Goal: Ask a question

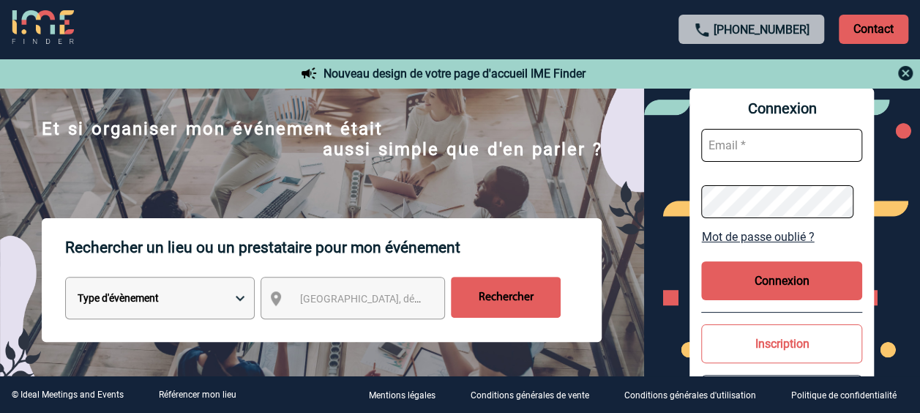
scroll to position [88, 0]
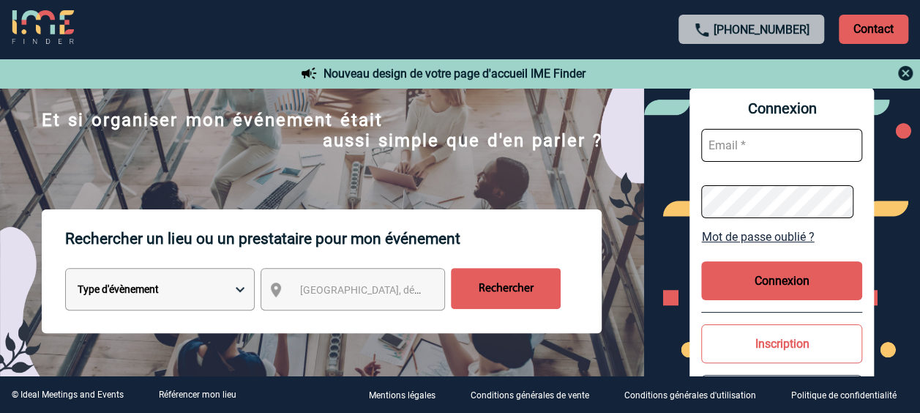
click at [773, 155] on input "text" at bounding box center [781, 145] width 161 height 33
paste input "abdelkader.slimani@novartis.com"
type input "abdelkader.slimani@novartis.com"
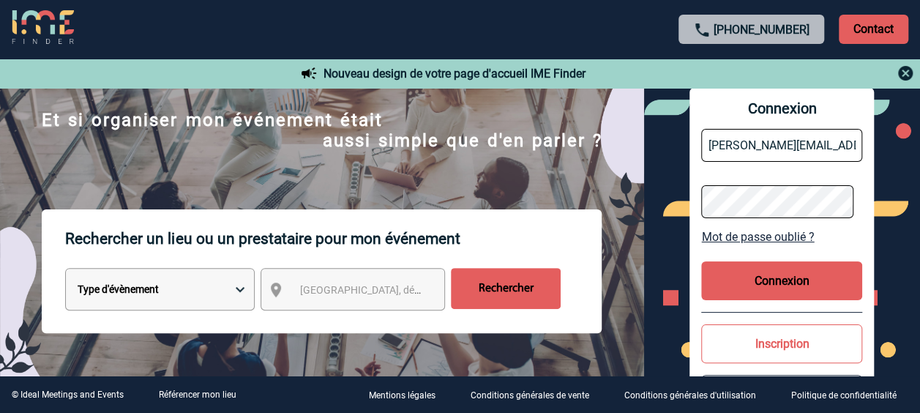
click at [797, 263] on button "Connexion" at bounding box center [781, 280] width 161 height 39
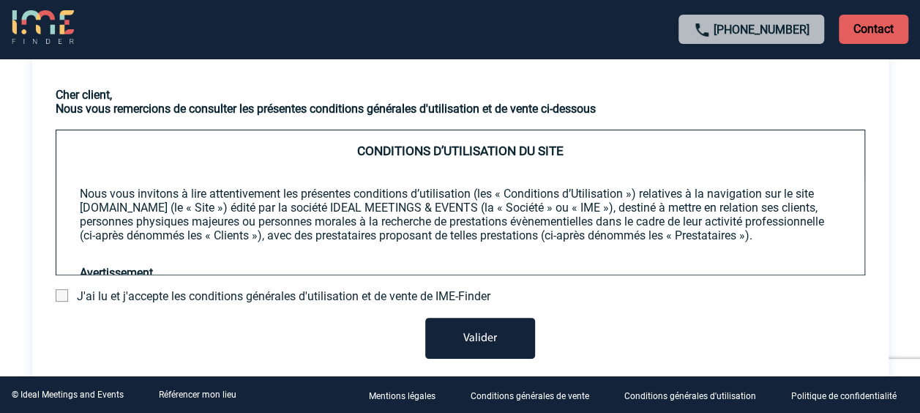
scroll to position [43, 0]
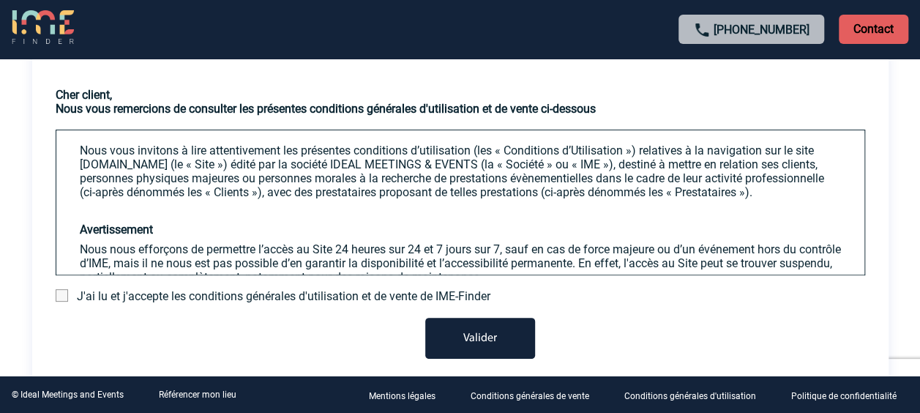
click at [64, 291] on span at bounding box center [62, 295] width 12 height 12
click at [0, 0] on input "checkbox" at bounding box center [0, 0] width 0 height 0
click at [457, 334] on button "Valider" at bounding box center [480, 338] width 110 height 41
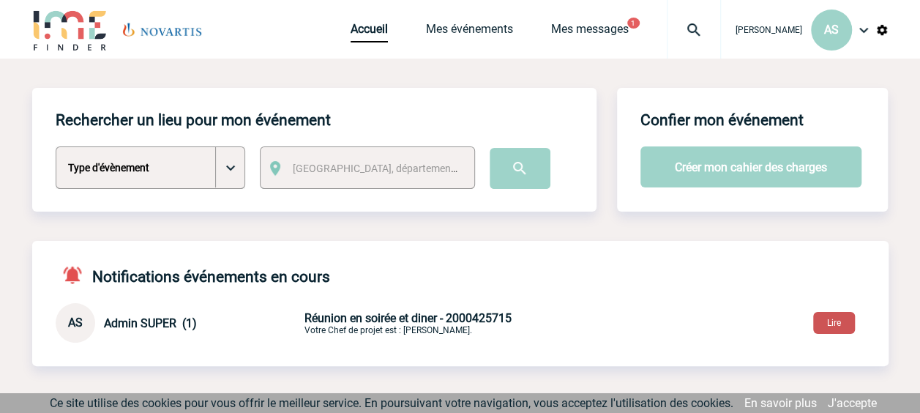
click at [844, 322] on button "Lire" at bounding box center [834, 323] width 42 height 22
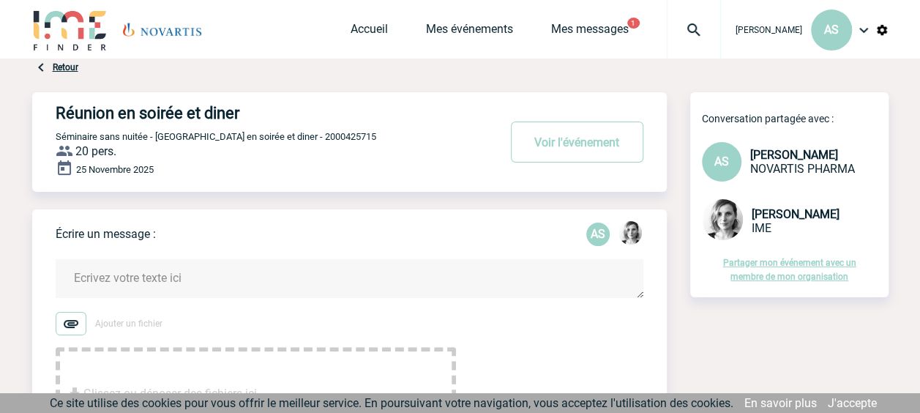
click at [476, 275] on textarea at bounding box center [350, 278] width 588 height 39
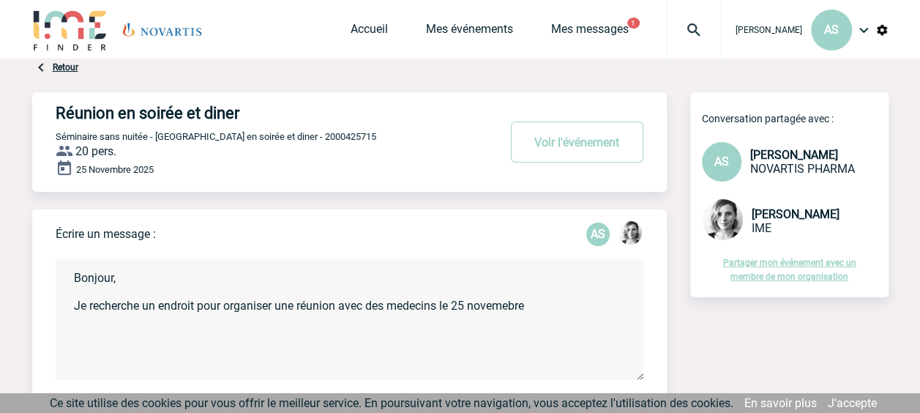
click at [510, 308] on textarea "Bonjour, Je recherche un endroit pour organiser une réunion avec des medecins l…" at bounding box center [350, 319] width 588 height 121
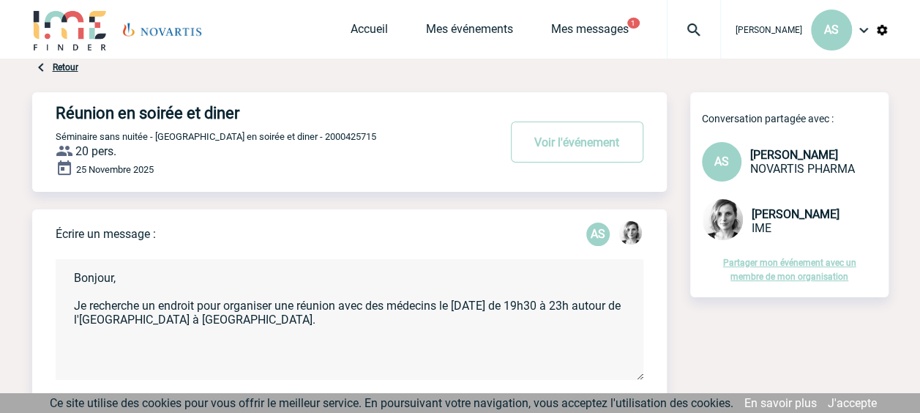
click at [344, 323] on textarea "Bonjour, Je recherche un endroit pour organiser une réunion avec des médecins l…" at bounding box center [350, 319] width 588 height 121
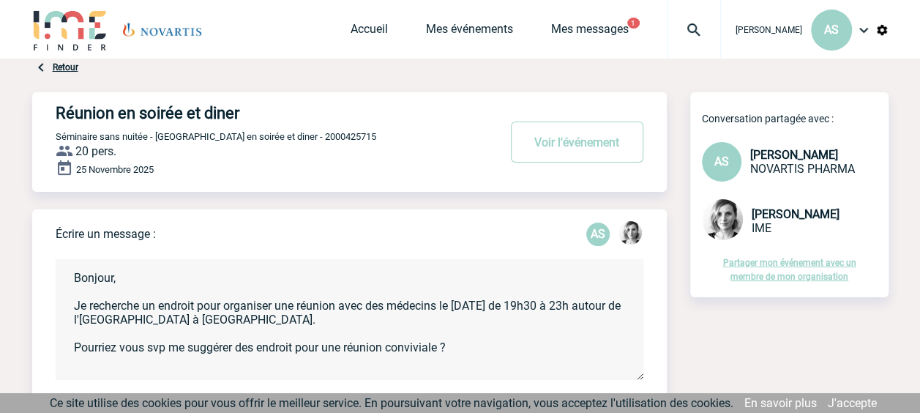
click at [462, 347] on textarea "Bonjour, Je recherche un endroit pour organiser une réunion avec des médecins l…" at bounding box center [350, 319] width 588 height 121
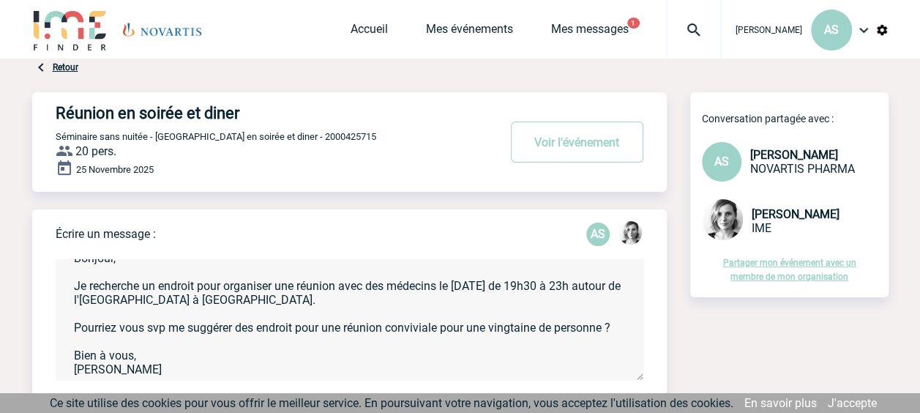
scroll to position [26, 0]
click at [120, 326] on textarea "Bonjour, Je recherche un endroit pour organiser une réunion avec des médecins l…" at bounding box center [350, 319] width 588 height 121
click at [296, 323] on textarea "Bonjour, Je recherche un endroit pour organiser une réunion avec des médecins l…" at bounding box center [350, 319] width 588 height 121
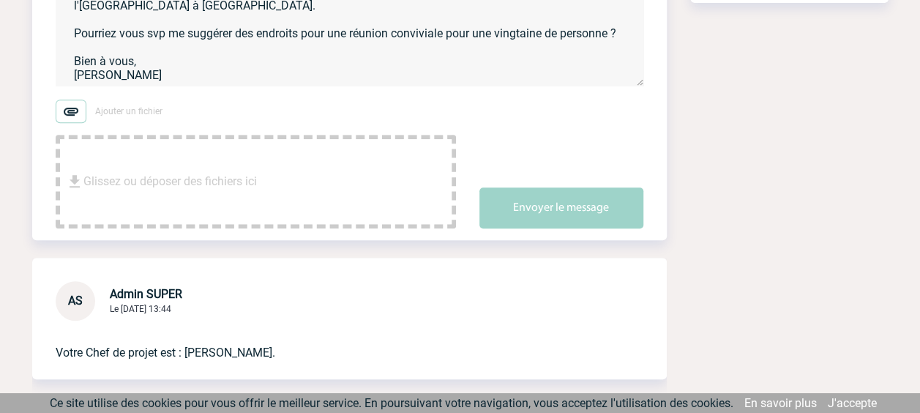
scroll to position [299, 0]
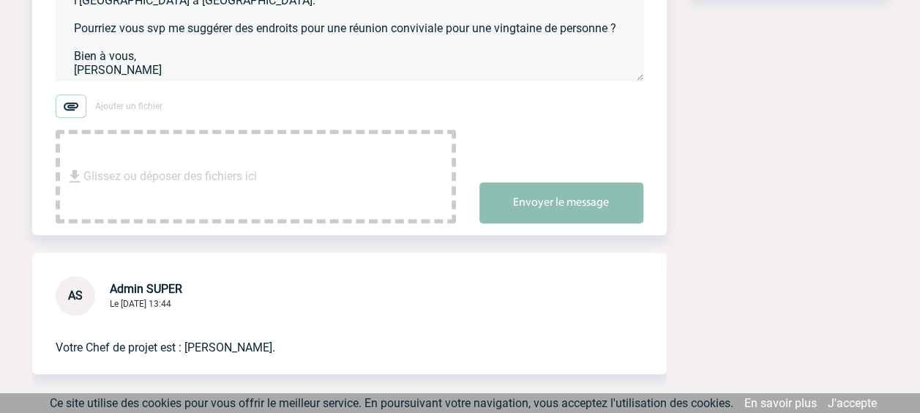
type textarea "Bonjour, Je recherche un endroit pour organiser une réunion avec des médecins l…"
click at [537, 209] on button "Envoyer le message" at bounding box center [561, 202] width 164 height 41
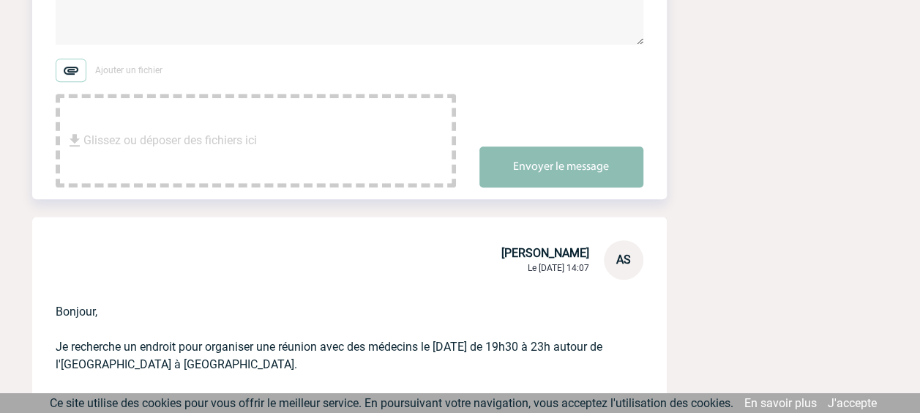
scroll to position [0, 0]
